Goal: Information Seeking & Learning: Learn about a topic

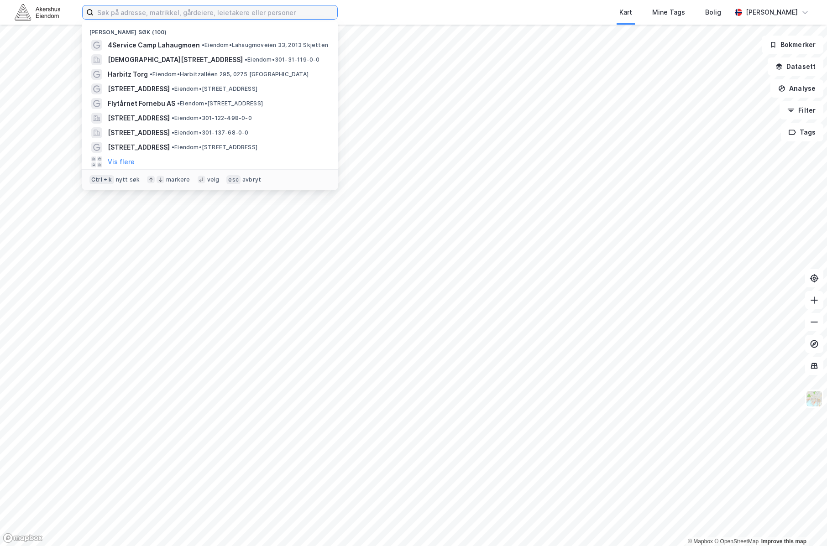
click at [179, 8] on input at bounding box center [216, 12] width 244 height 14
type input "berghagan nord as"
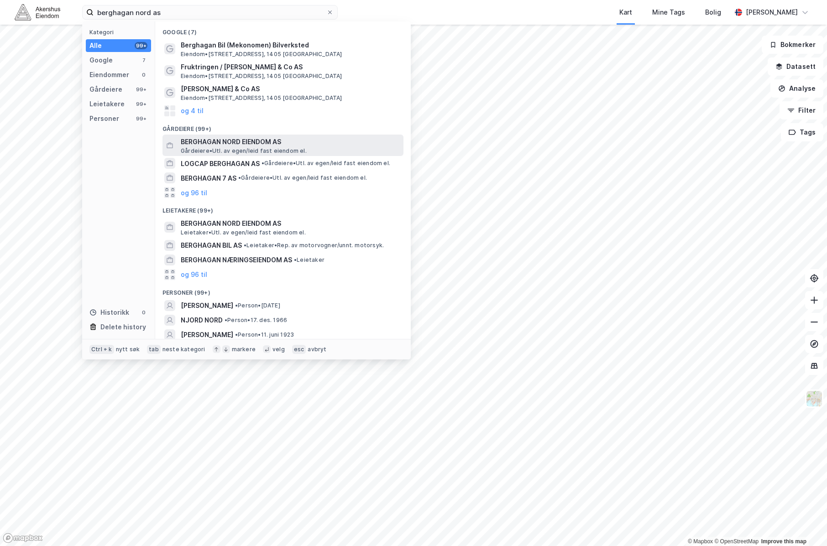
click at [233, 146] on span "BERGHAGAN NORD EIENDOM AS" at bounding box center [290, 141] width 219 height 11
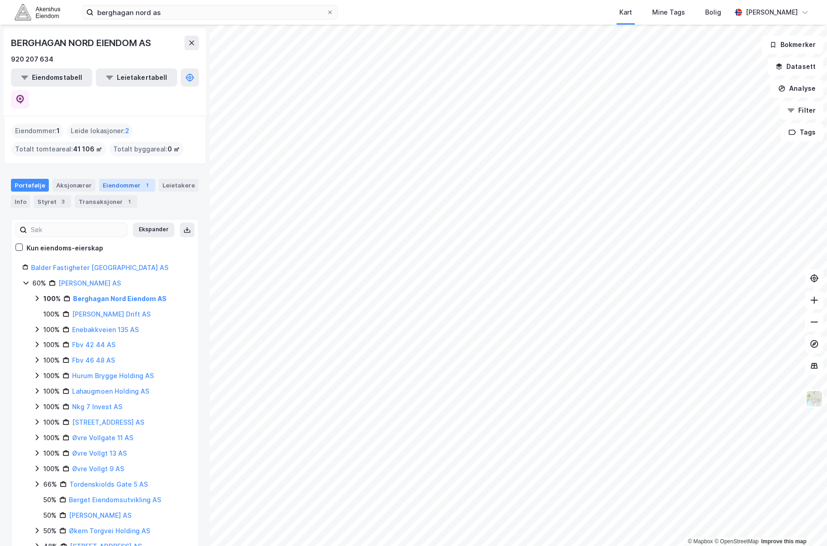
click at [131, 179] on div "Eiendommer 1" at bounding box center [127, 185] width 56 height 13
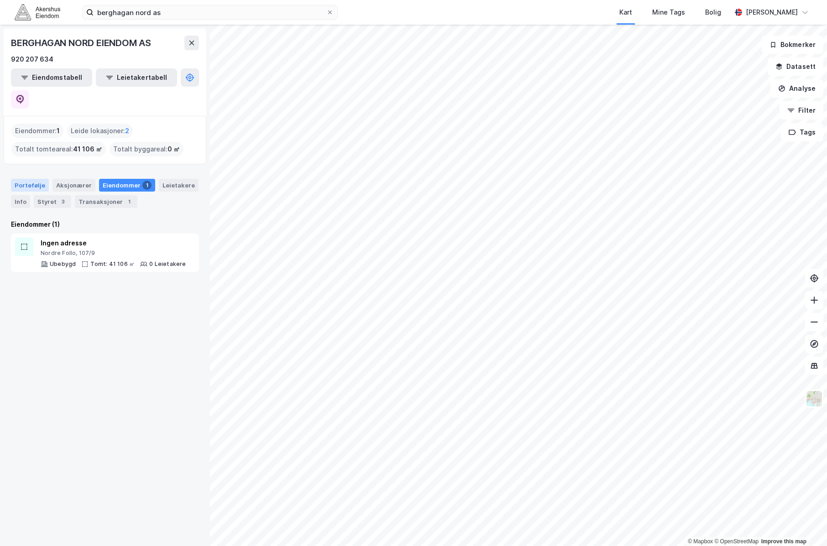
click at [34, 179] on div "Portefølje" at bounding box center [30, 185] width 38 height 13
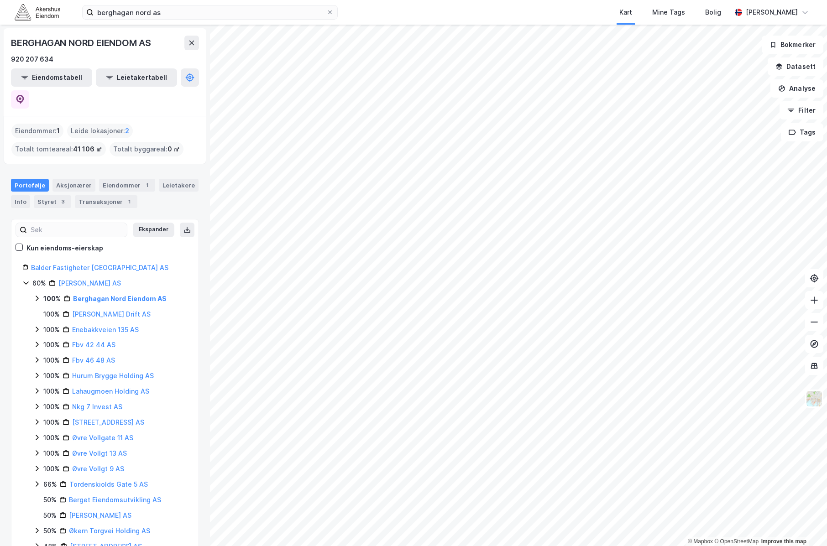
click at [36, 295] on icon at bounding box center [36, 298] width 7 height 7
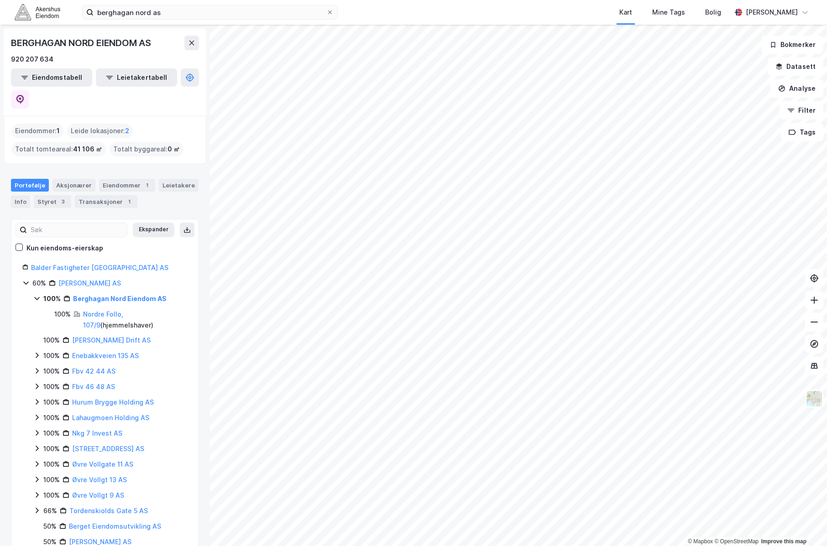
click at [38, 124] on div "Eiendommer : 1" at bounding box center [37, 131] width 52 height 15
click at [44, 124] on div "Eiendommer : 1" at bounding box center [37, 131] width 52 height 15
